Goal: Task Accomplishment & Management: Complete application form

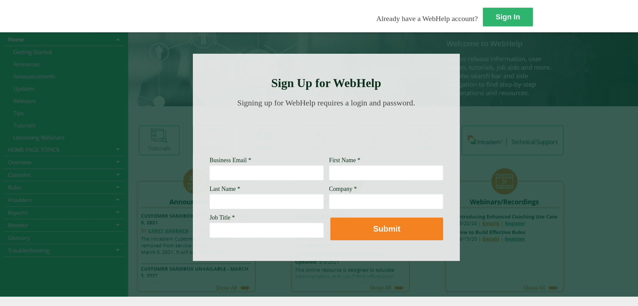
click at [406, 86] on div at bounding box center [319, 164] width 638 height 265
drag, startPoint x: 369, startPoint y: 83, endPoint x: 388, endPoint y: 130, distance: 50.7
click at [370, 82] on div at bounding box center [319, 164] width 638 height 265
click at [45, 126] on div at bounding box center [319, 164] width 638 height 265
click at [348, 21] on div "Already have a WebHelp account?" at bounding box center [412, 19] width 129 height 9
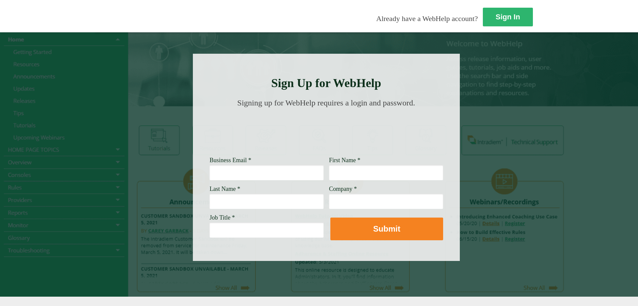
drag, startPoint x: 443, startPoint y: 46, endPoint x: 439, endPoint y: 43, distance: 5.2
click at [443, 45] on div at bounding box center [319, 164] width 638 height 265
click at [630, 13] on div at bounding box center [319, 16] width 638 height 32
click at [589, 121] on div at bounding box center [319, 164] width 638 height 265
click at [266, 257] on div at bounding box center [326, 157] width 267 height 207
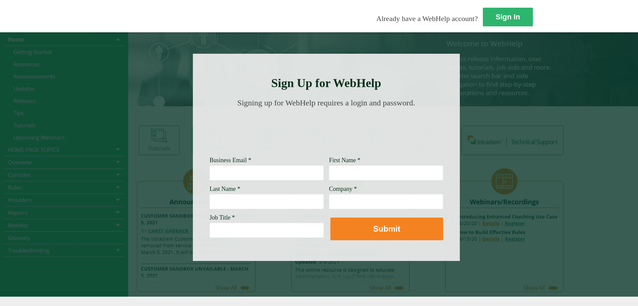
click at [210, 247] on div at bounding box center [326, 157] width 267 height 207
click at [209, 238] on input "Job Title *" at bounding box center [266, 229] width 114 height 15
click at [209, 166] on input "Business Email *" at bounding box center [266, 172] width 114 height 15
drag, startPoint x: 181, startPoint y: 109, endPoint x: 188, endPoint y: 107, distance: 6.8
click at [237, 107] on span "Signing up for WebHelp requires a login and password." at bounding box center [326, 102] width 178 height 9
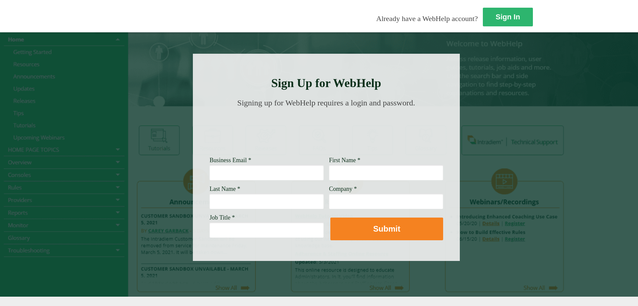
click at [324, 58] on div at bounding box center [326, 157] width 267 height 207
click at [392, 32] on div at bounding box center [319, 16] width 638 height 32
click at [376, 23] on span "Already have a WebHelp account?" at bounding box center [426, 18] width 101 height 8
click at [496, 16] on strong "Sign In" at bounding box center [508, 17] width 24 height 8
